Goal: Transaction & Acquisition: Book appointment/travel/reservation

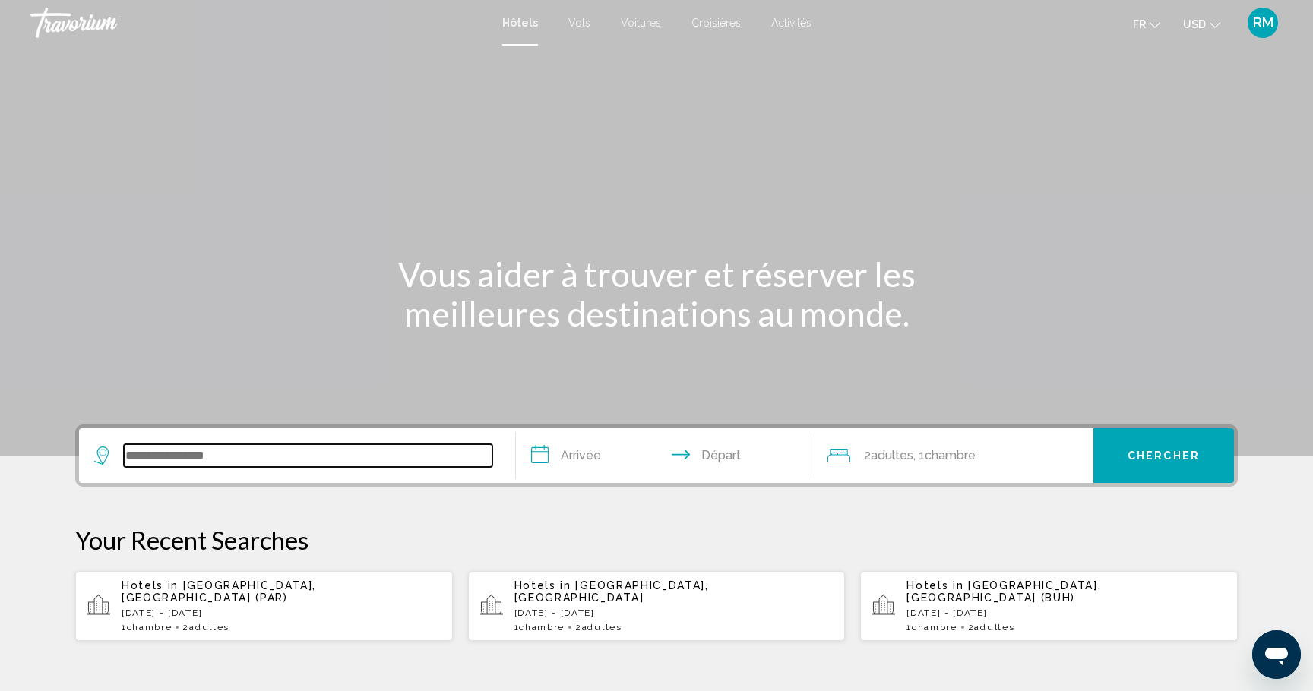
click at [293, 446] on input "Search widget" at bounding box center [308, 455] width 368 height 23
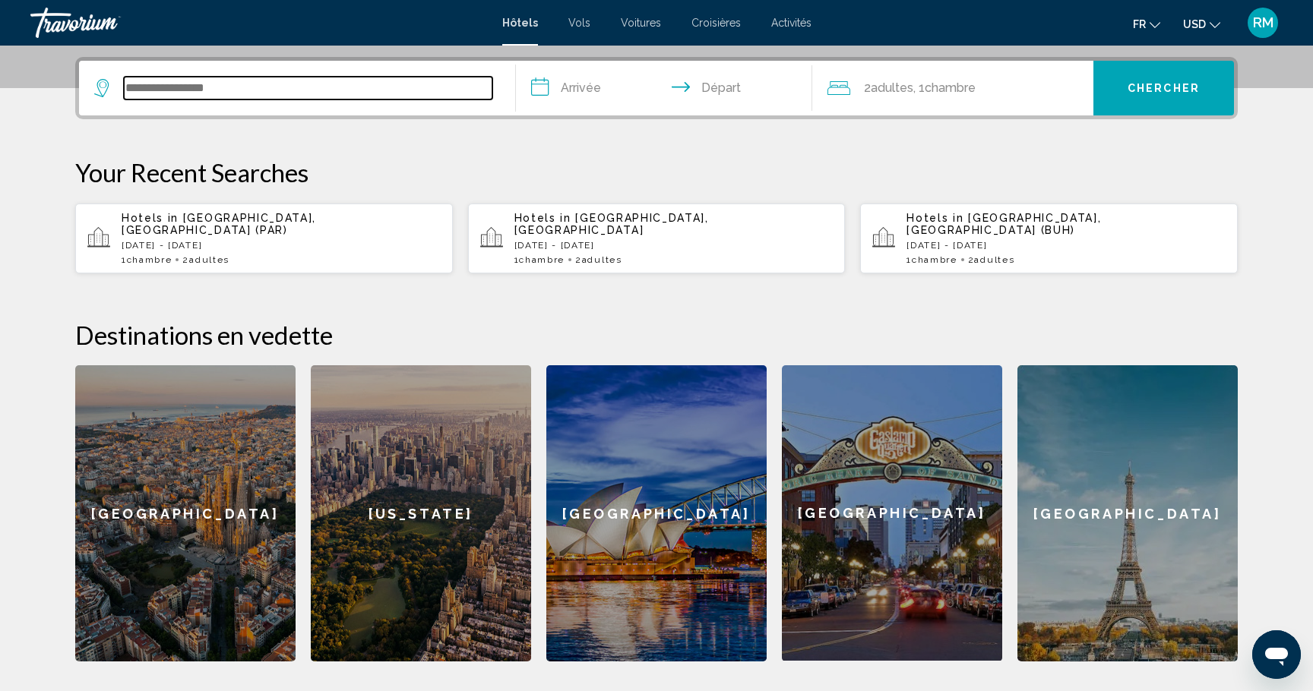
scroll to position [375, 0]
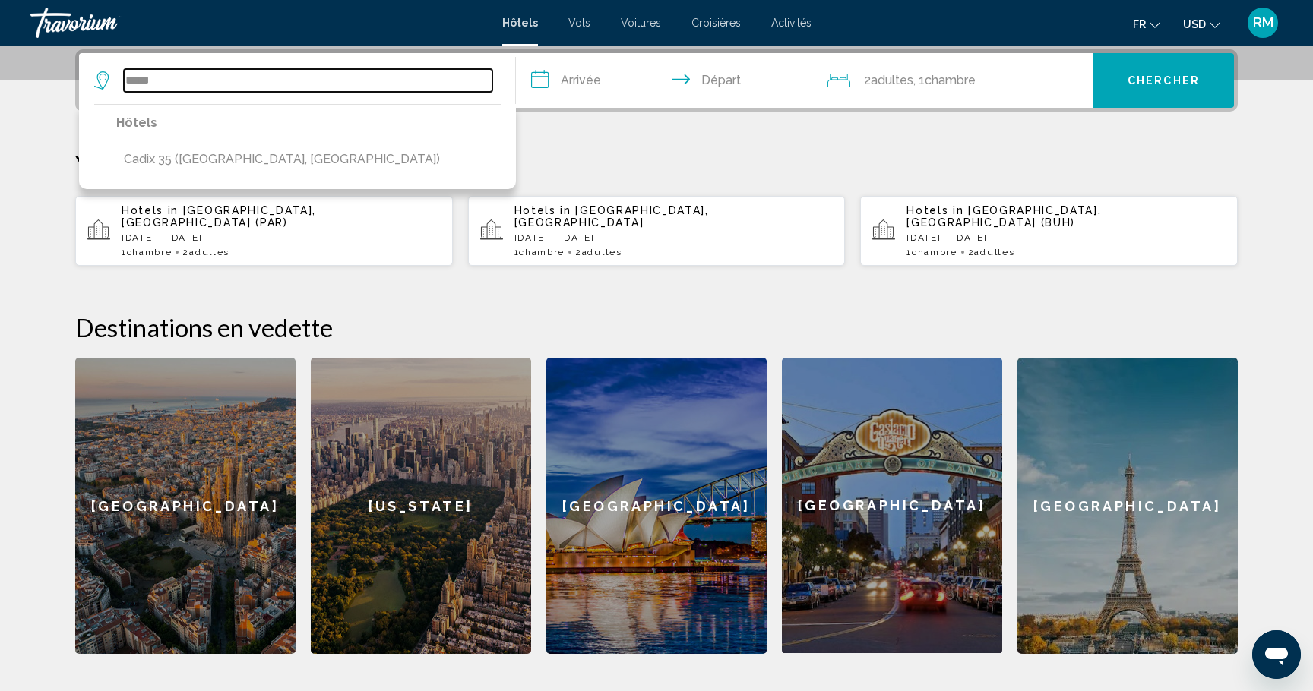
click at [243, 88] on input "*****" at bounding box center [308, 80] width 368 height 23
drag, startPoint x: 242, startPoint y: 88, endPoint x: 93, endPoint y: 75, distance: 148.7
click at [93, 75] on app-destination-search "***** Hôtels Cadix 35 ([GEOGRAPHIC_DATA], [GEOGRAPHIC_DATA])" at bounding box center [297, 80] width 437 height 55
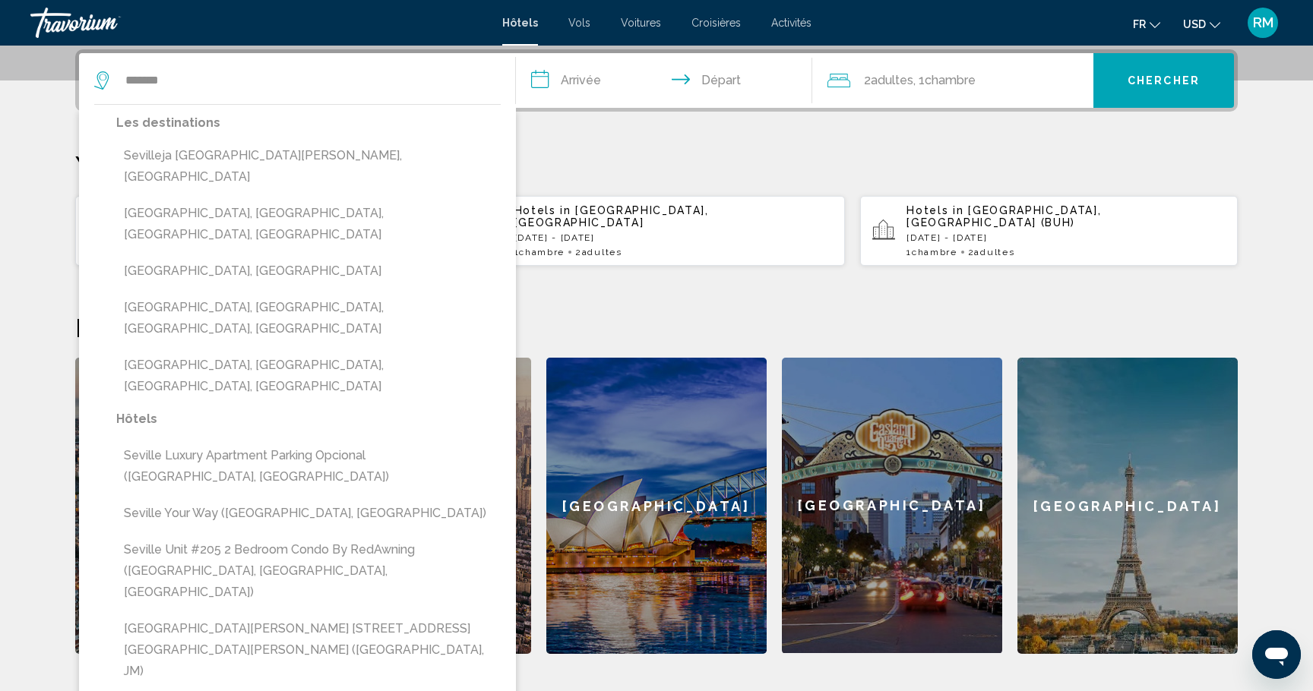
click at [210, 257] on button "[GEOGRAPHIC_DATA], [GEOGRAPHIC_DATA]" at bounding box center [308, 271] width 384 height 29
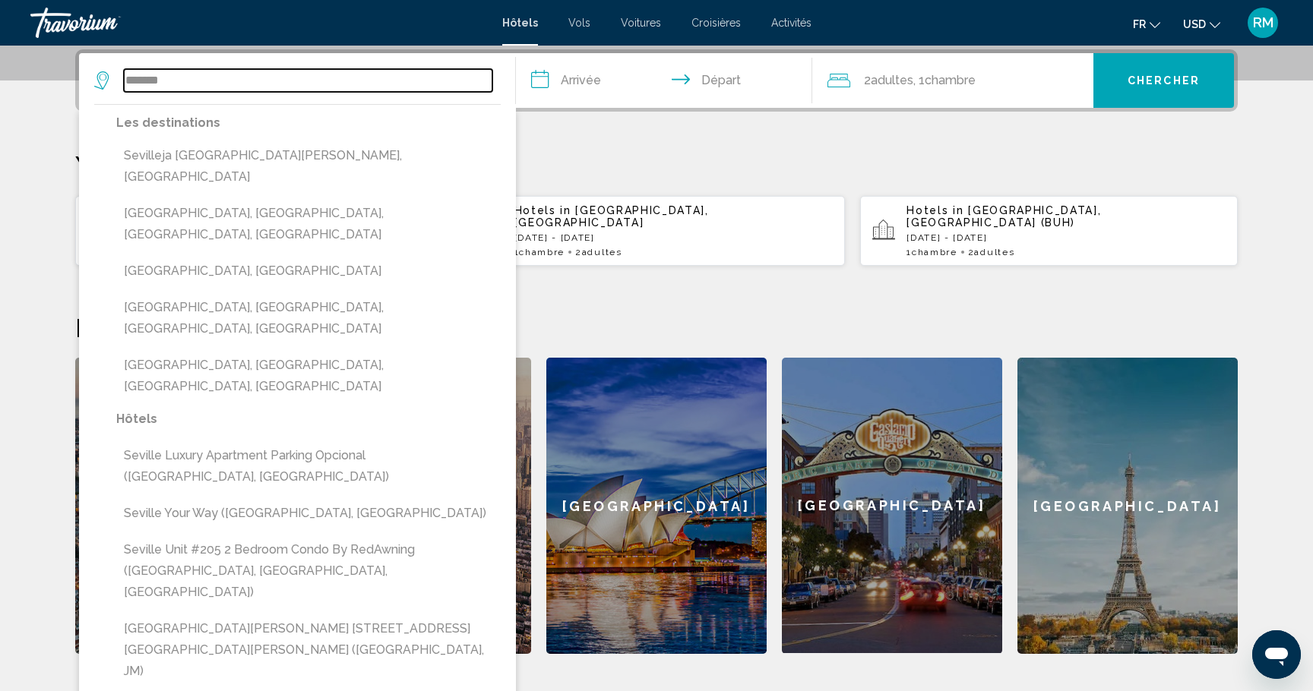
type input "**********"
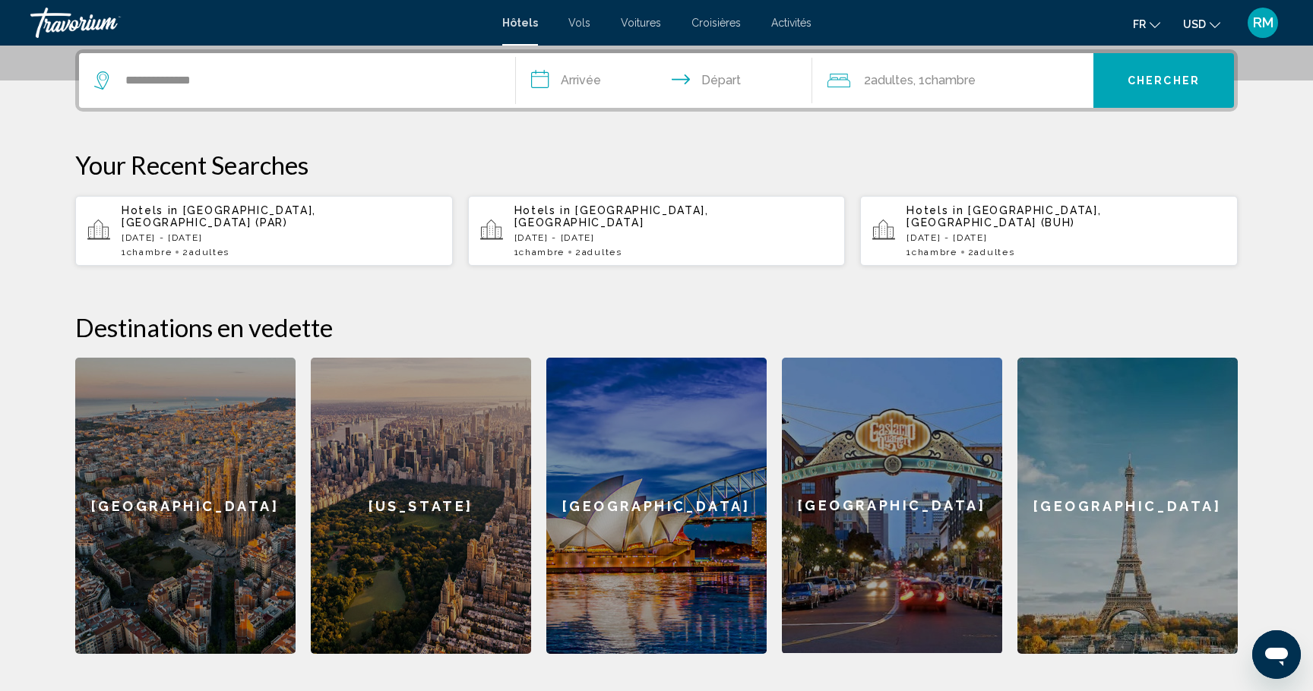
click at [1204, 24] on span "USD" at bounding box center [1194, 24] width 23 height 12
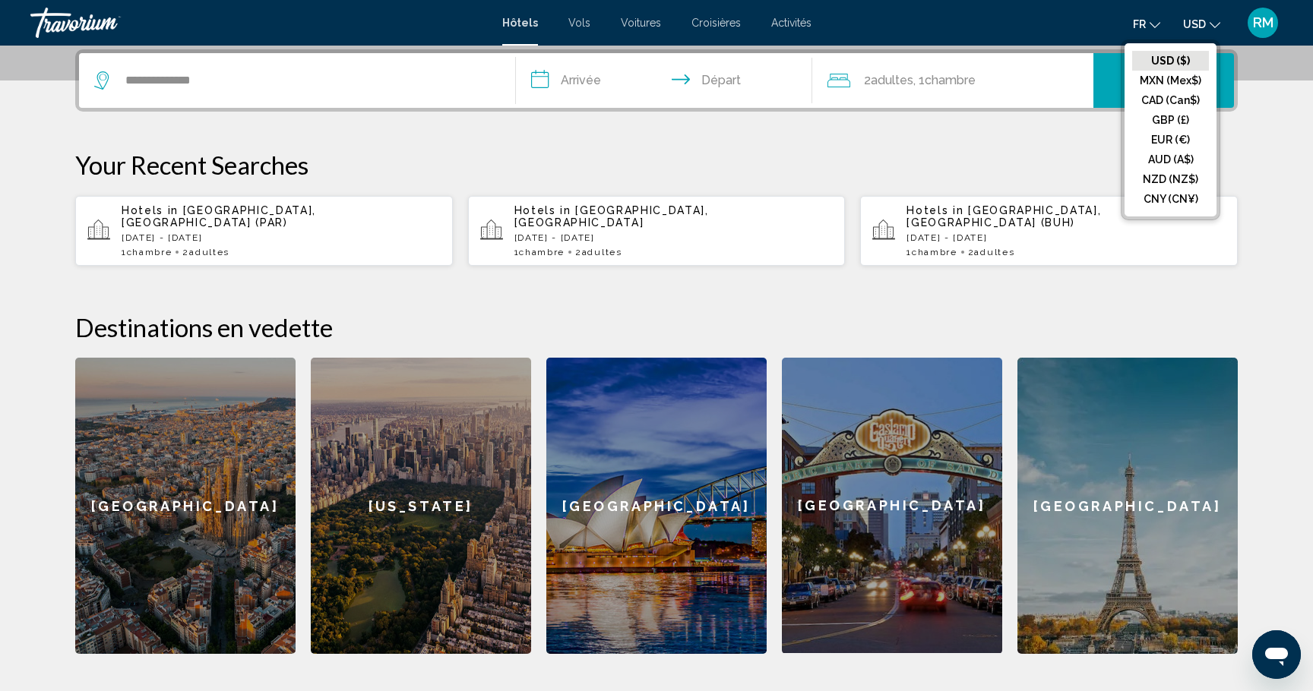
drag, startPoint x: 1180, startPoint y: 103, endPoint x: 1147, endPoint y: 100, distance: 33.6
click at [1180, 103] on button "CAD (Can$)" at bounding box center [1170, 100] width 77 height 20
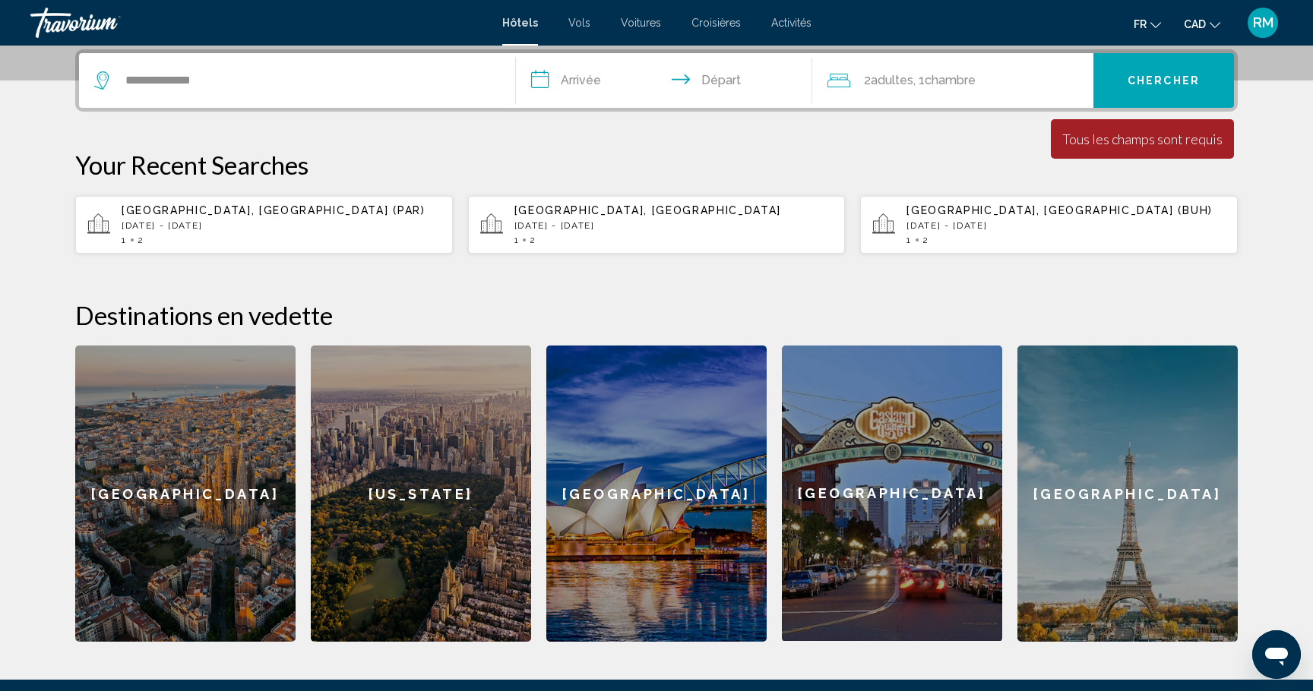
click at [588, 88] on input "**********" at bounding box center [667, 82] width 302 height 59
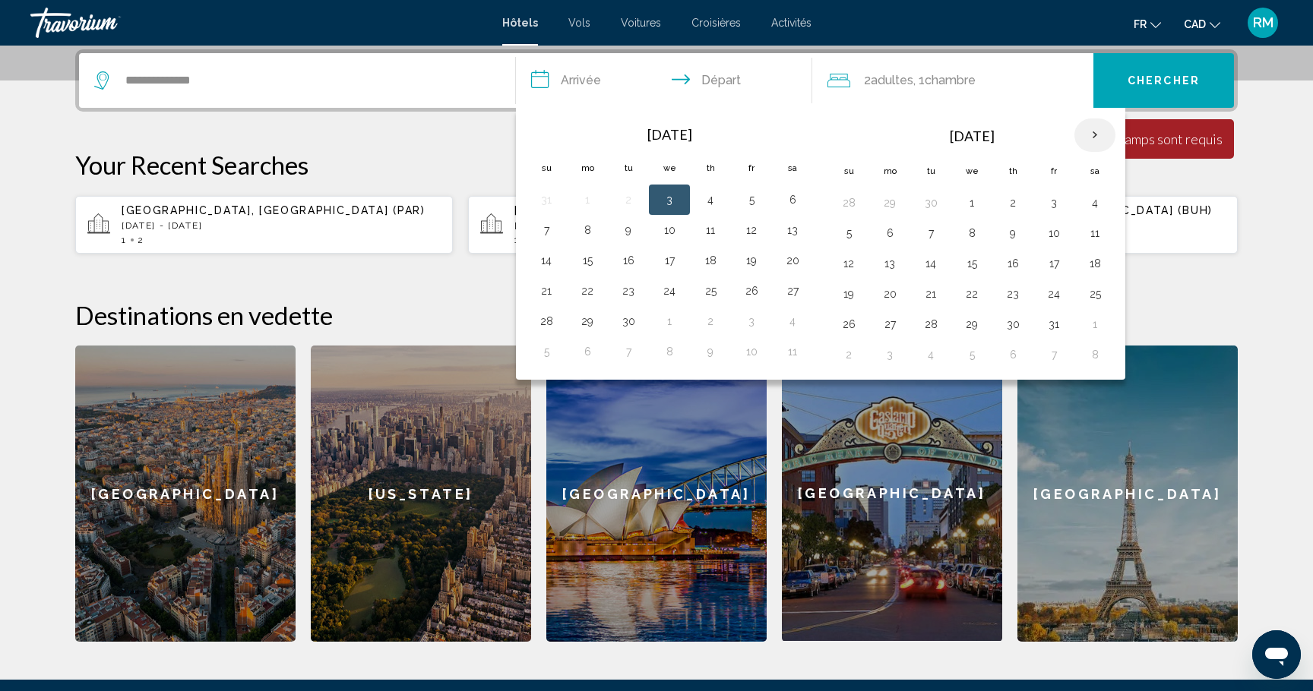
click at [1091, 135] on th "Next month" at bounding box center [1094, 134] width 41 height 33
click at [966, 204] on button "3" at bounding box center [971, 202] width 24 height 21
drag, startPoint x: 1011, startPoint y: 210, endPoint x: 1019, endPoint y: 207, distance: 8.9
click at [1011, 210] on button "4" at bounding box center [1012, 202] width 24 height 21
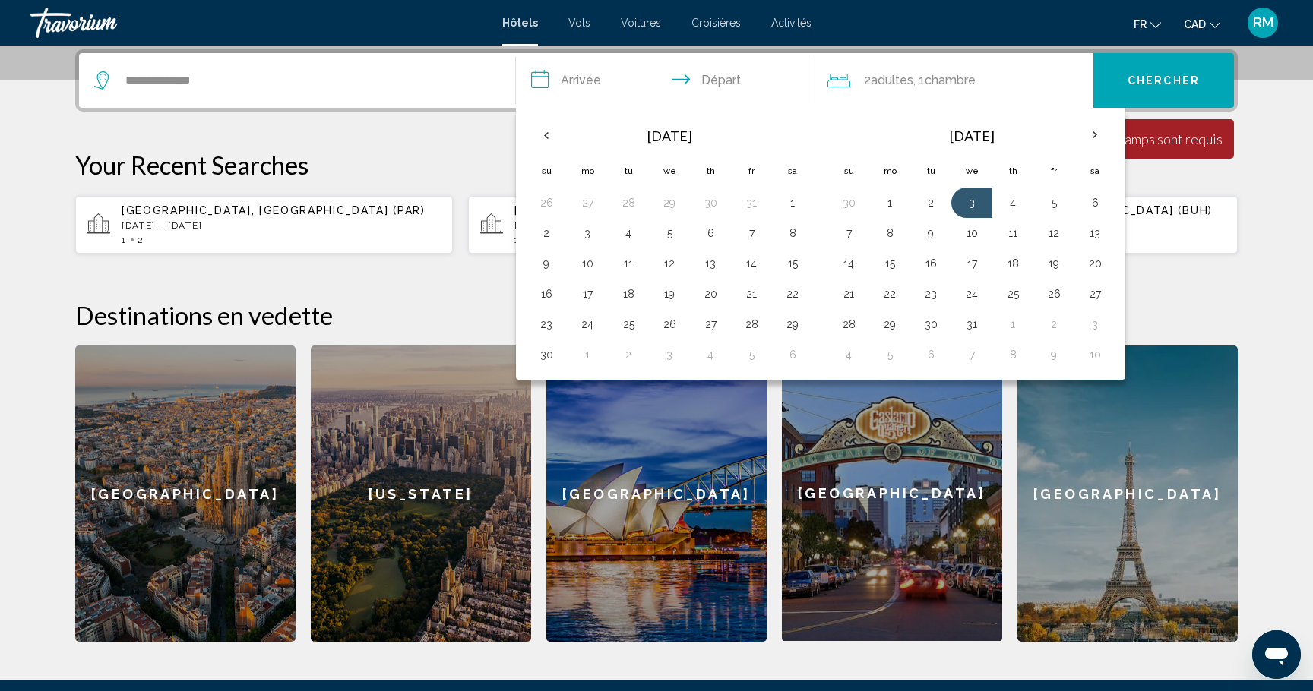
type input "**********"
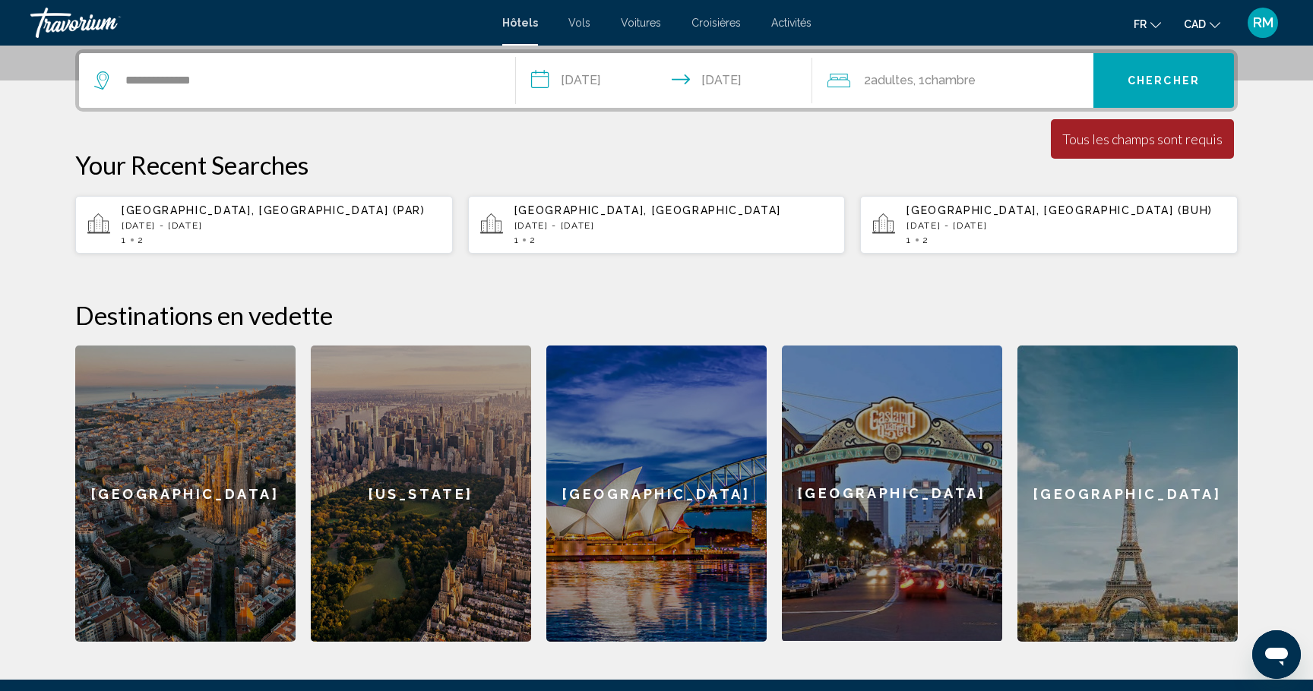
click at [1134, 87] on span "Chercher" at bounding box center [1163, 81] width 72 height 12
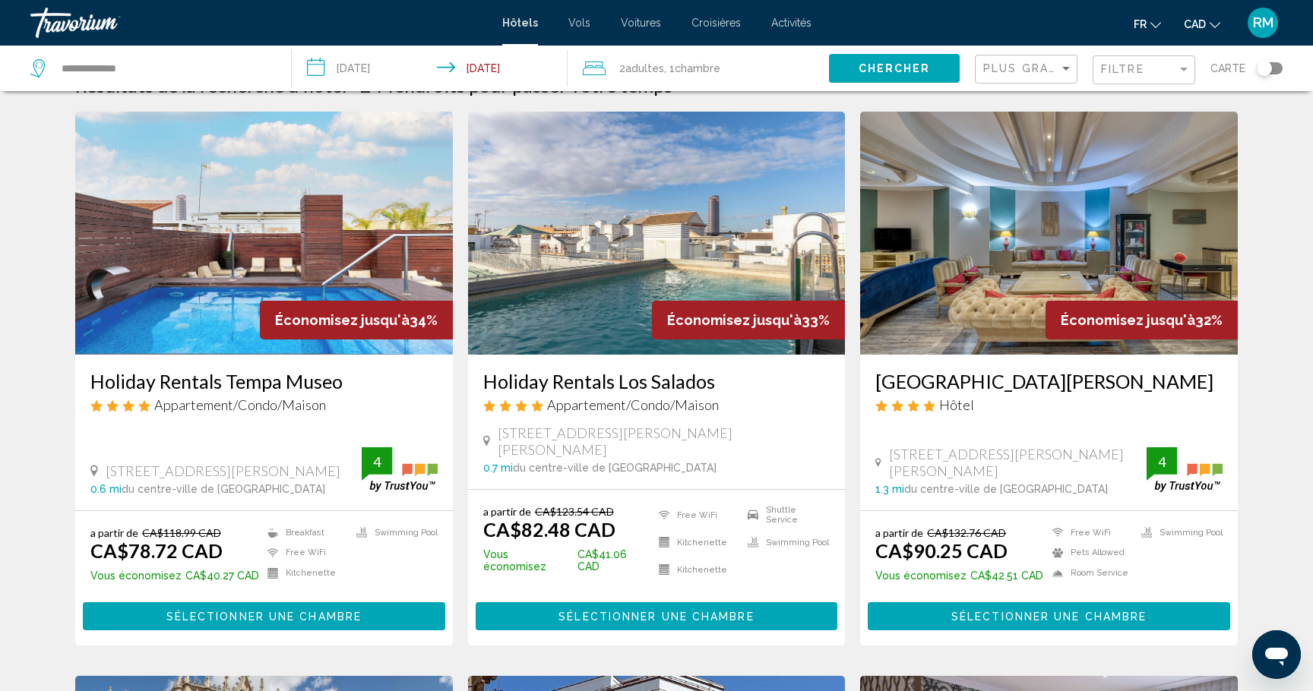
scroll to position [30, 0]
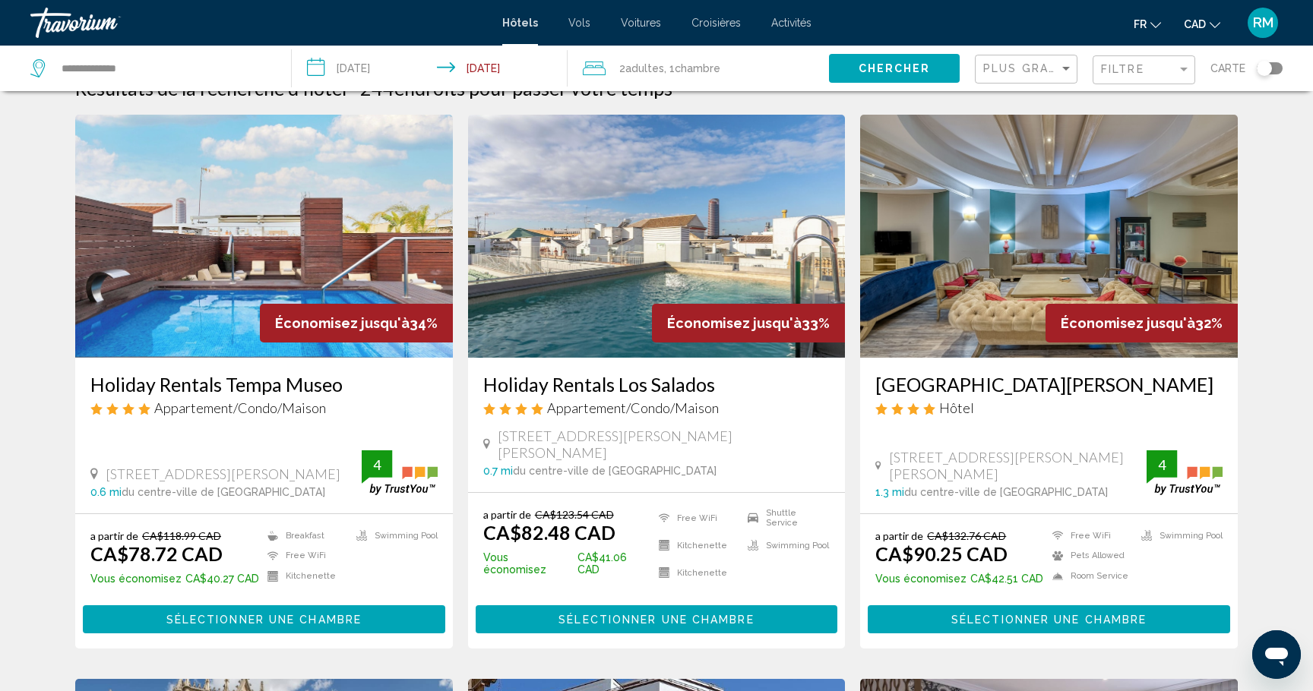
click at [1035, 388] on h3 "[GEOGRAPHIC_DATA][PERSON_NAME]" at bounding box center [1048, 384] width 347 height 23
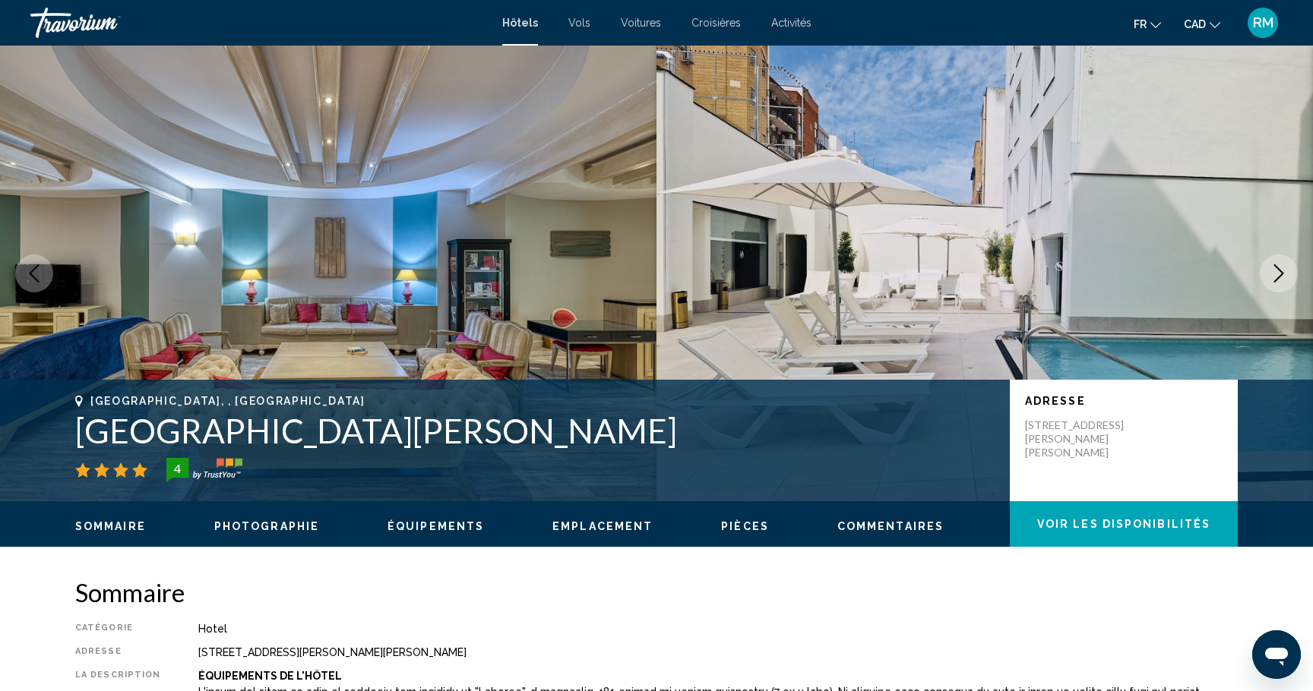
click at [1276, 276] on icon "Next image" at bounding box center [1278, 273] width 18 height 18
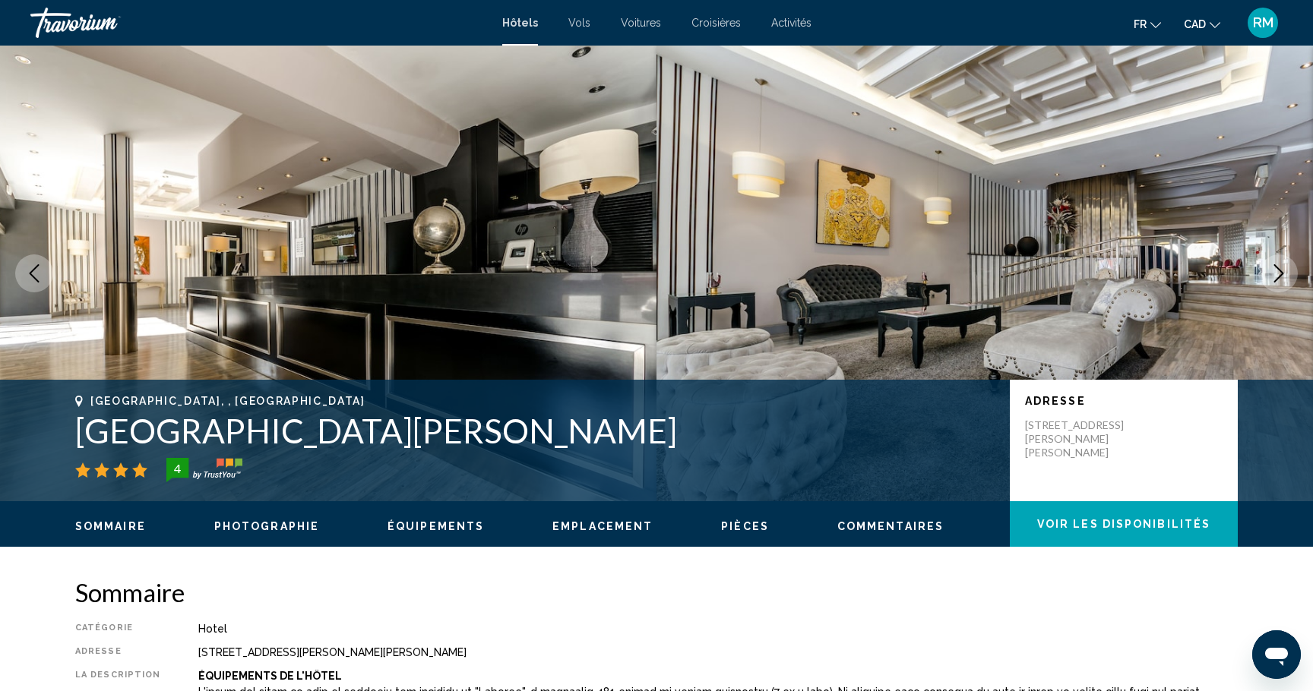
click at [1276, 276] on icon "Next image" at bounding box center [1278, 273] width 18 height 18
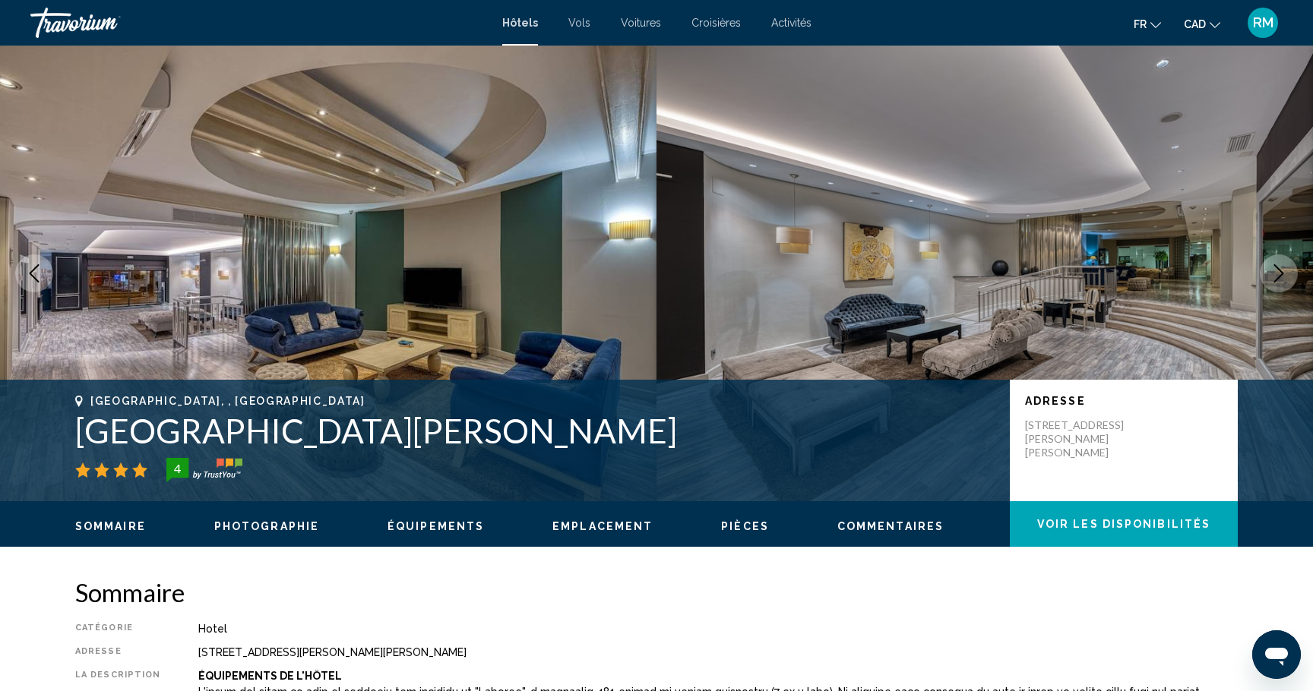
click at [1276, 276] on icon "Next image" at bounding box center [1278, 273] width 18 height 18
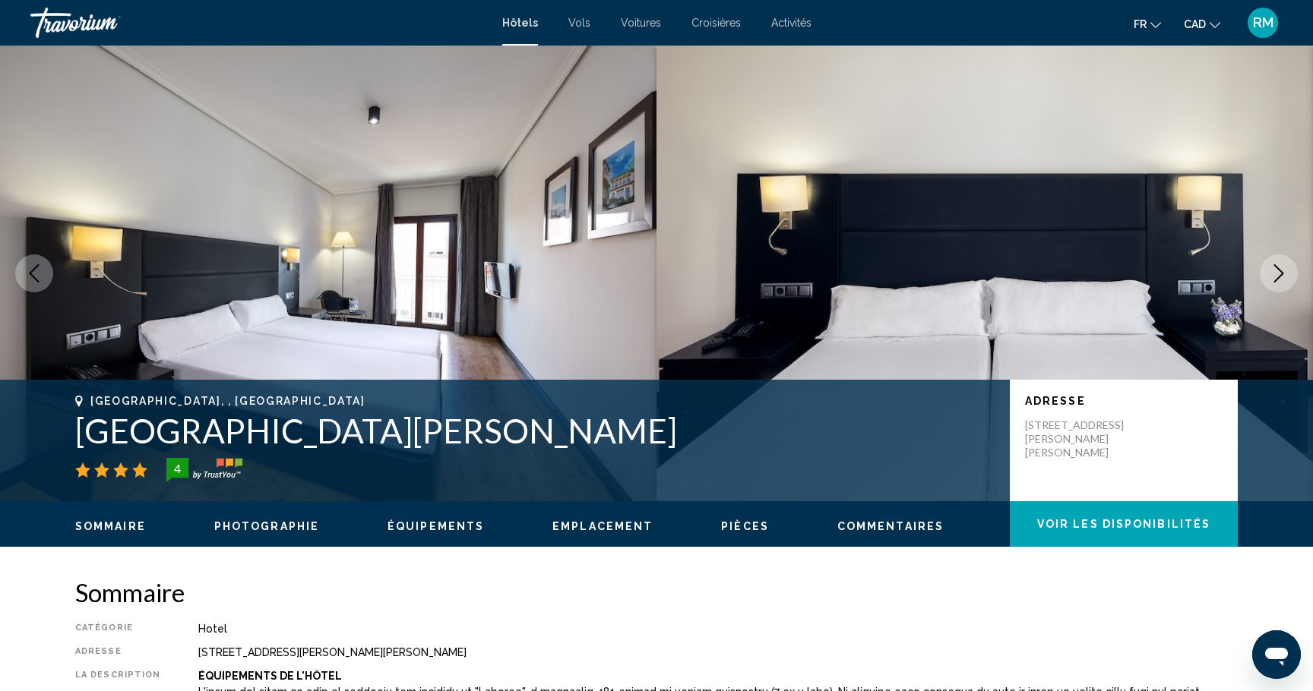
click at [1276, 276] on icon "Next image" at bounding box center [1278, 273] width 18 height 18
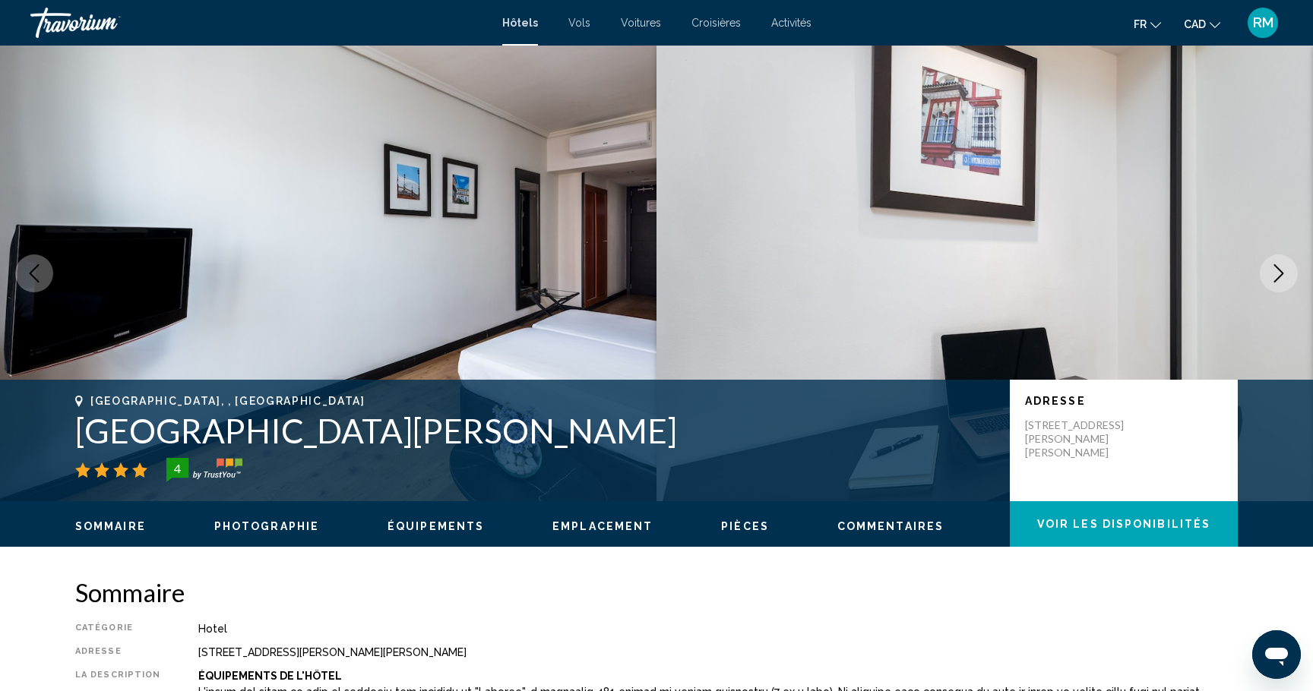
click at [1276, 276] on icon "Next image" at bounding box center [1278, 273] width 18 height 18
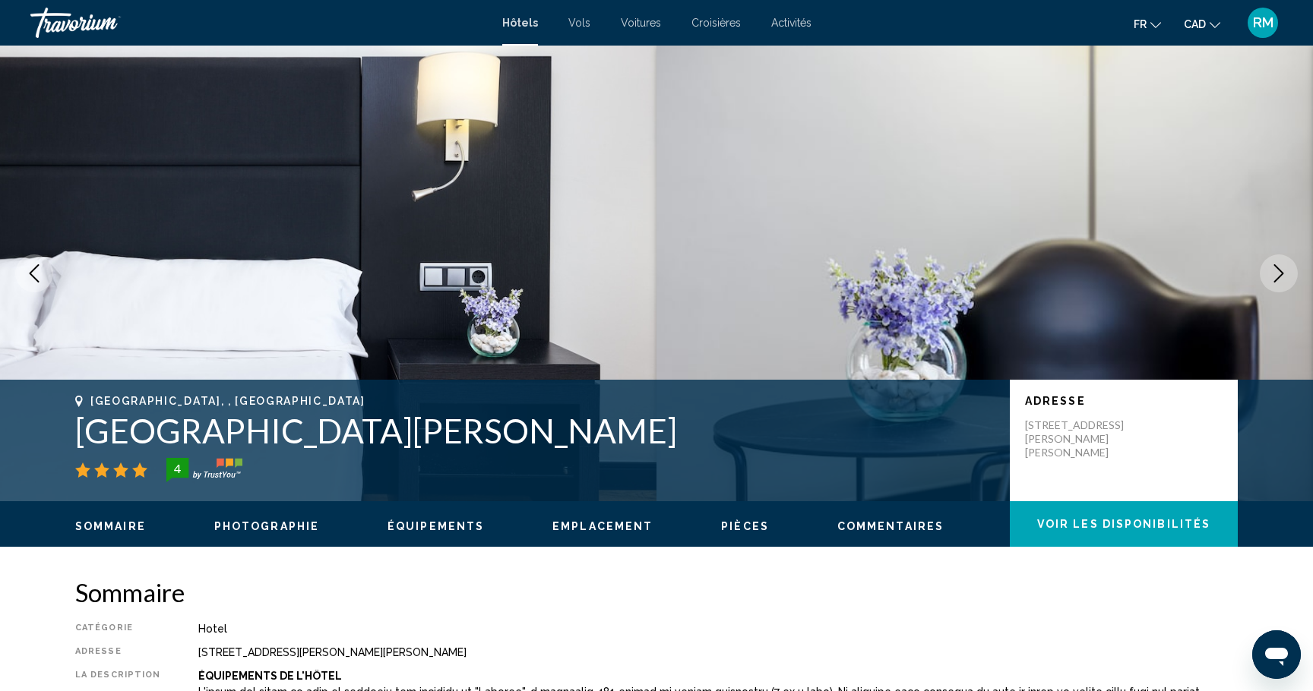
click at [1276, 276] on icon "Next image" at bounding box center [1278, 273] width 18 height 18
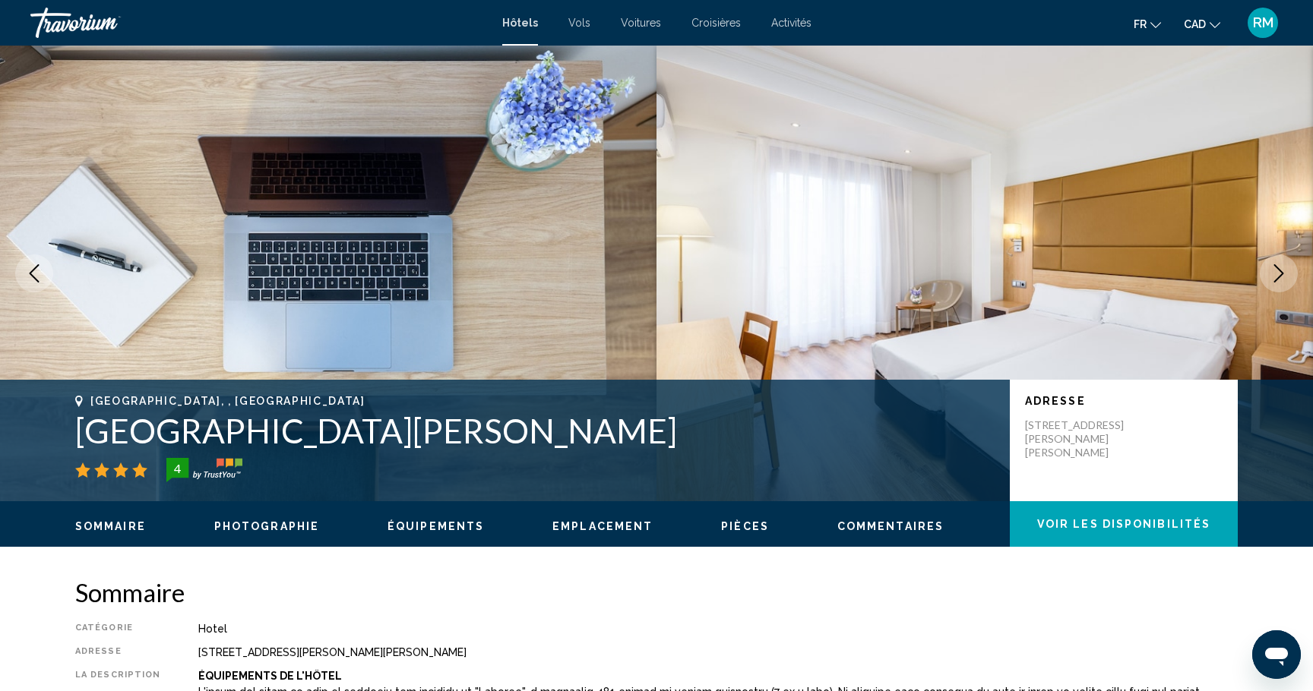
click at [1276, 276] on icon "Next image" at bounding box center [1278, 273] width 18 height 18
